Goal: Information Seeking & Learning: Check status

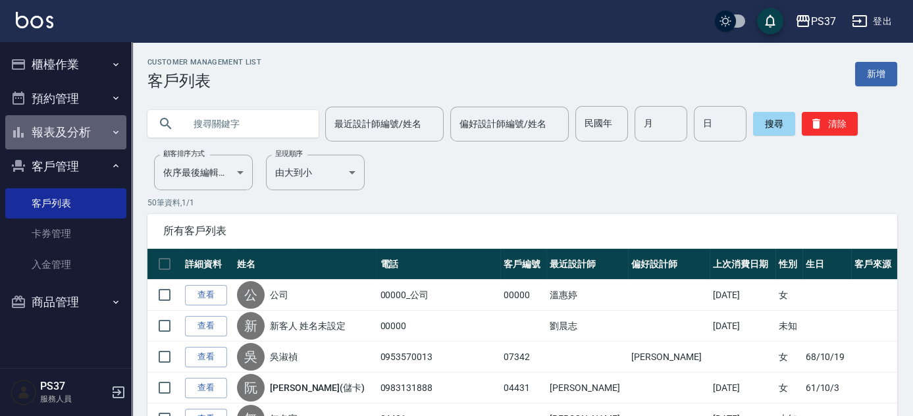
click at [55, 134] on button "報表及分析" at bounding box center [65, 132] width 121 height 34
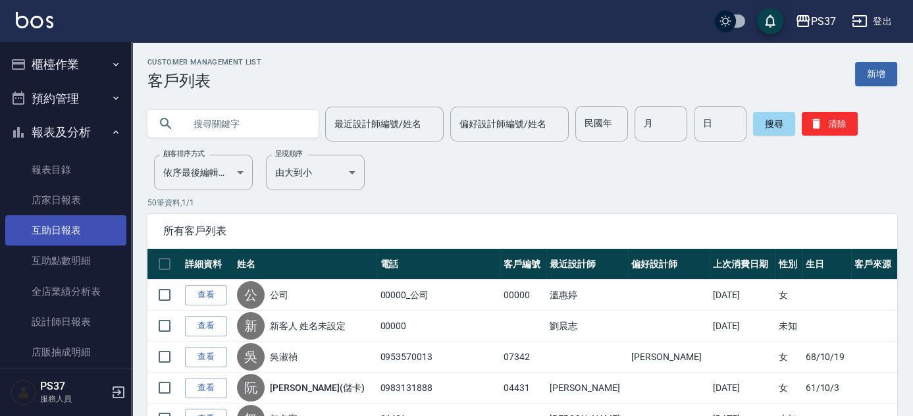
click at [102, 238] on link "互助日報表" at bounding box center [65, 230] width 121 height 30
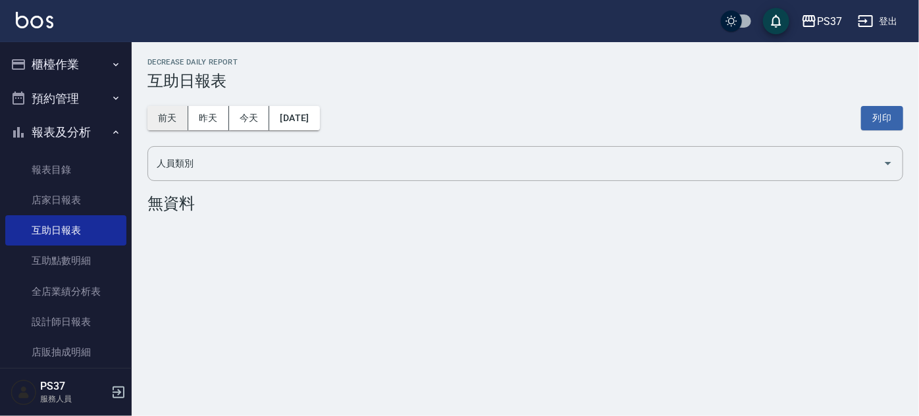
click at [167, 117] on button "前天" at bounding box center [167, 118] width 41 height 24
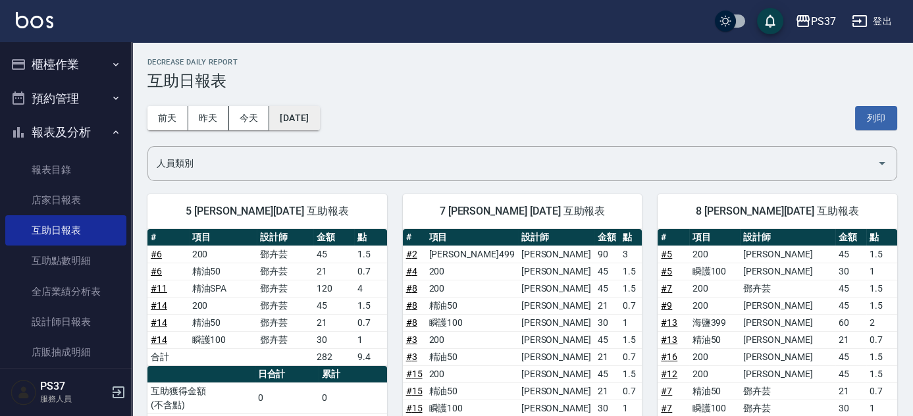
click at [309, 119] on button "[DATE]" at bounding box center [294, 118] width 50 height 24
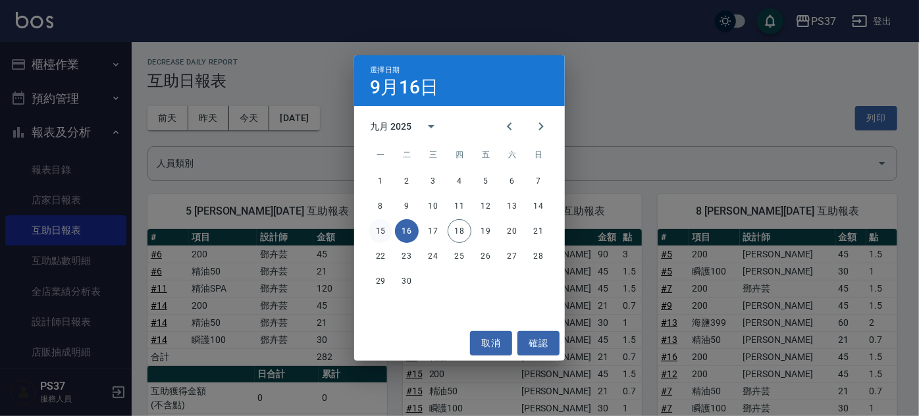
click at [382, 230] on button "15" at bounding box center [380, 231] width 24 height 24
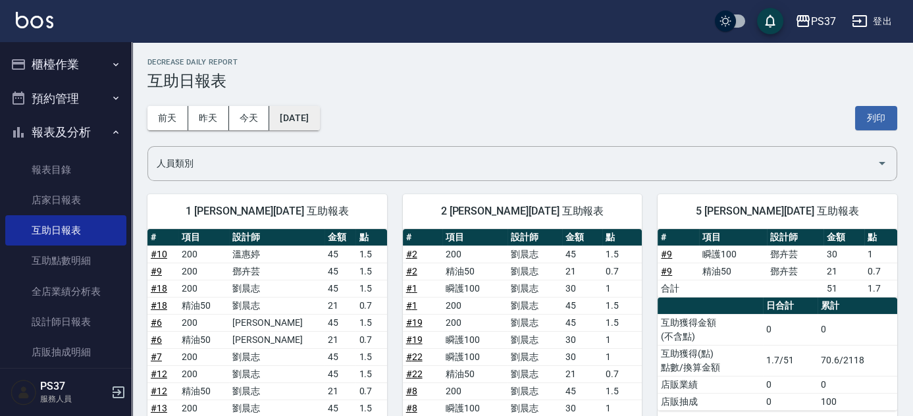
click at [303, 118] on button "[DATE]" at bounding box center [294, 118] width 50 height 24
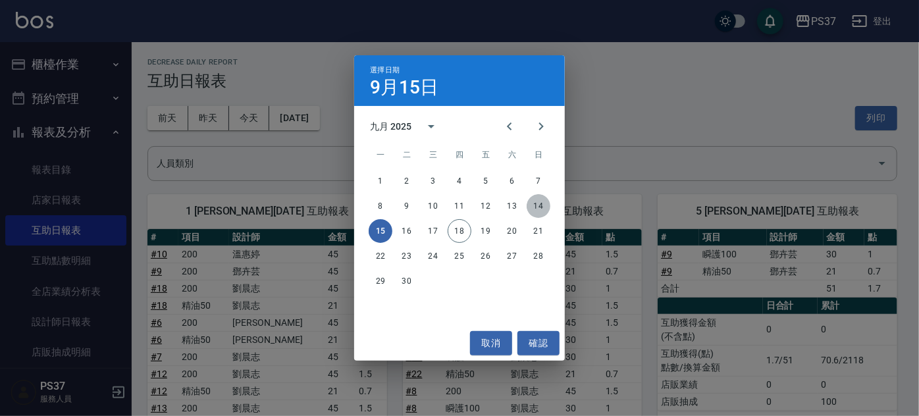
click at [540, 209] on button "14" at bounding box center [538, 206] width 24 height 24
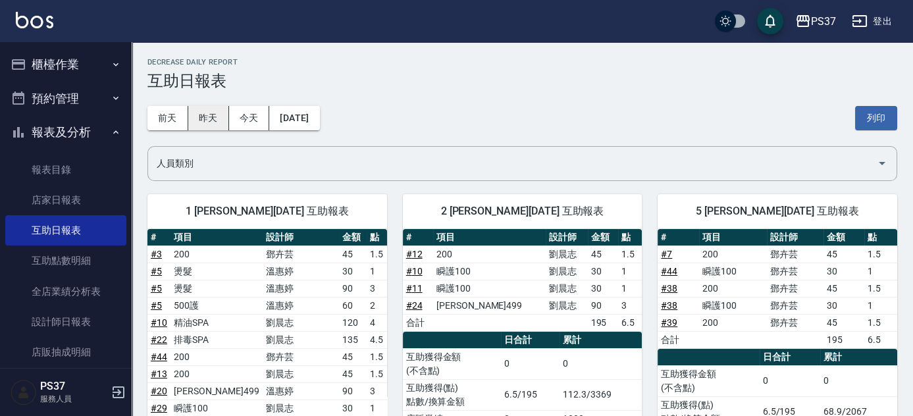
click at [219, 120] on button "昨天" at bounding box center [208, 118] width 41 height 24
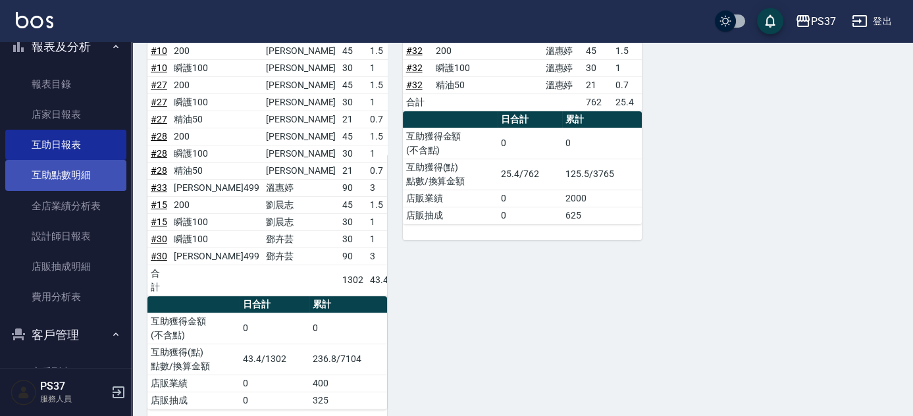
scroll to position [220, 0]
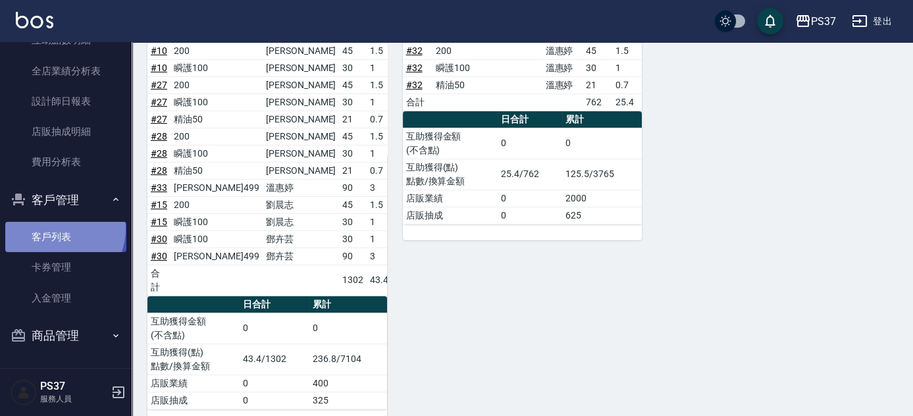
click at [59, 229] on link "客戶列表" at bounding box center [65, 237] width 121 height 30
